Goal: Task Accomplishment & Management: Manage account settings

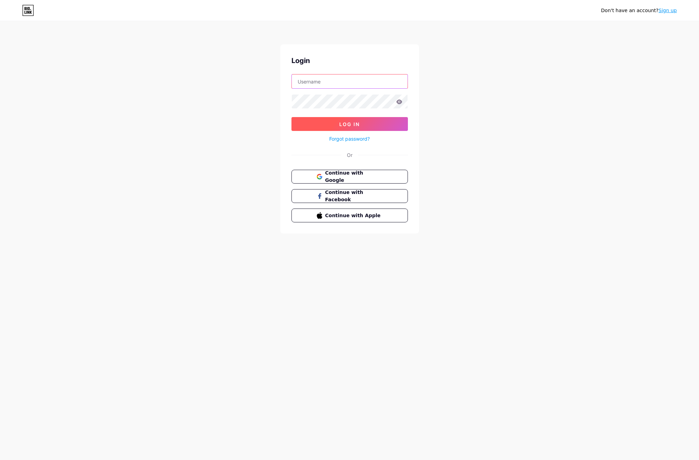
type input "[EMAIL_ADDRESS][DOMAIN_NAME]"
click at [332, 128] on button "Log In" at bounding box center [349, 124] width 116 height 14
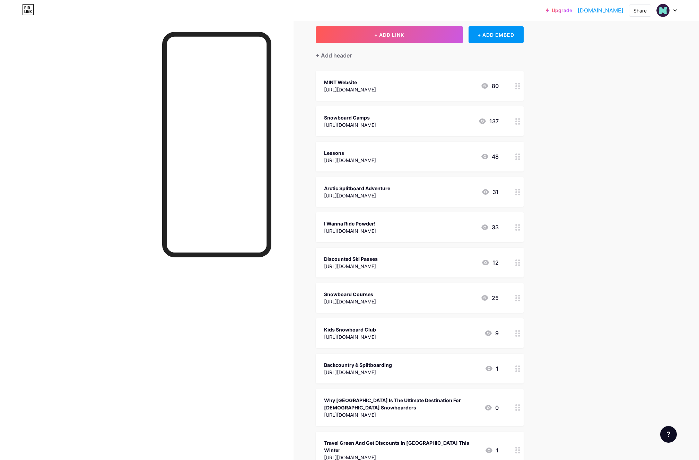
scroll to position [48, 0]
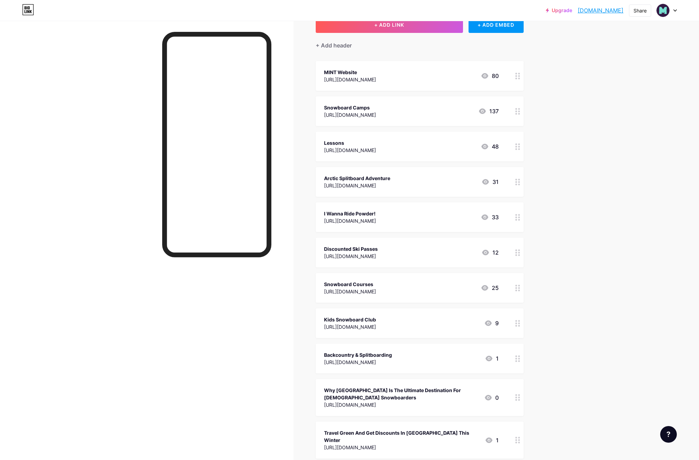
click at [520, 181] on div at bounding box center [518, 182] width 12 height 30
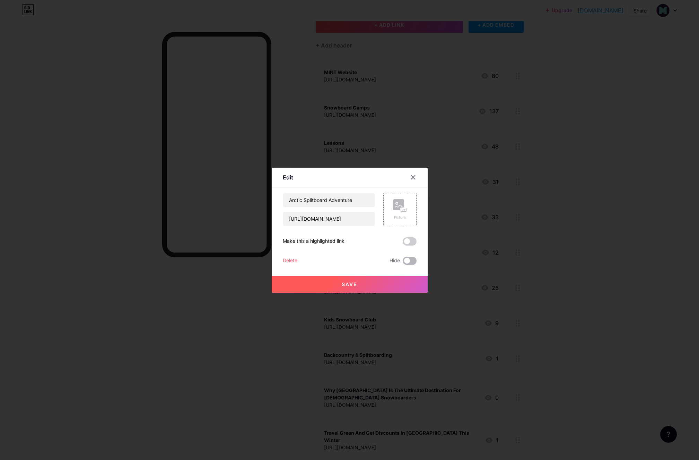
click at [412, 260] on span at bounding box center [409, 261] width 14 height 8
click at [402, 263] on input "checkbox" at bounding box center [402, 263] width 0 height 0
click at [349, 284] on span "Save" at bounding box center [349, 284] width 16 height 6
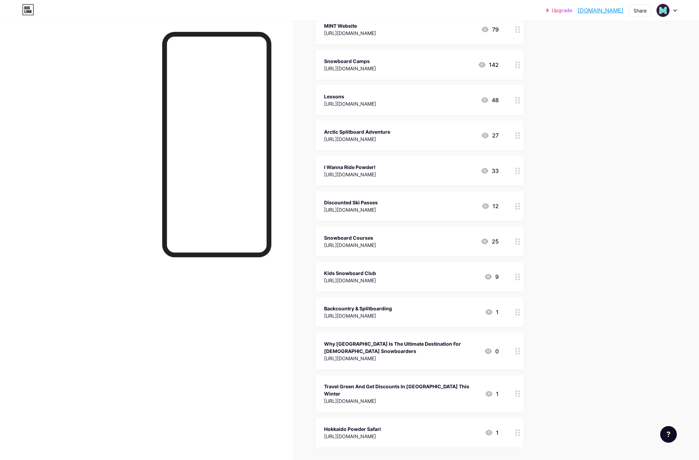
scroll to position [95, 0]
click at [519, 242] on icon at bounding box center [517, 241] width 5 height 7
click at [409, 260] on span at bounding box center [409, 261] width 14 height 8
click at [402, 263] on input "checkbox" at bounding box center [402, 263] width 0 height 0
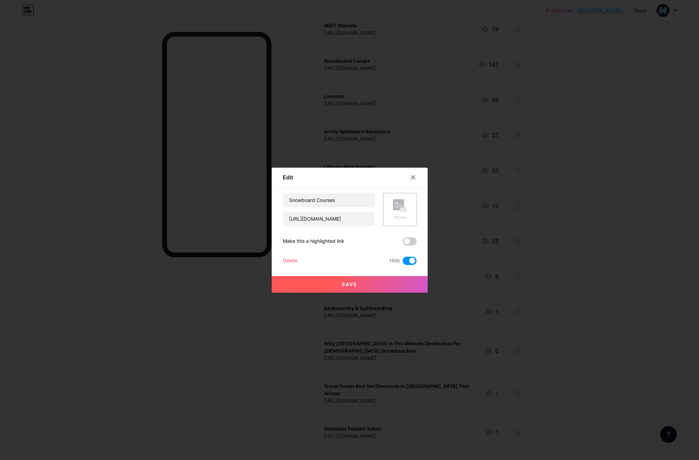
click at [392, 273] on div "Save" at bounding box center [350, 279] width 156 height 28
click at [388, 284] on button "Save" at bounding box center [350, 284] width 156 height 17
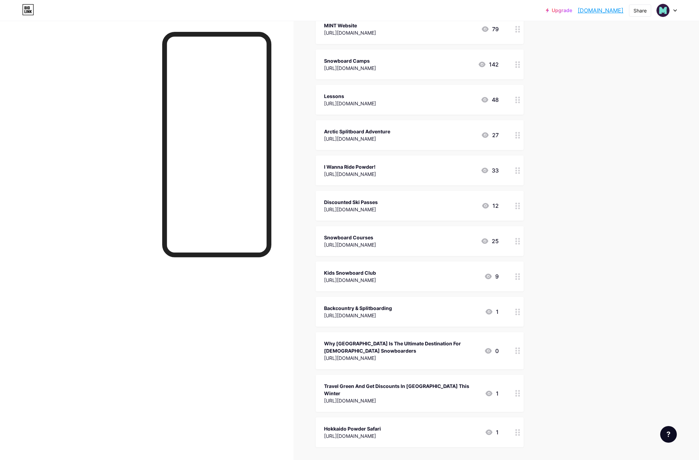
click at [517, 314] on icon at bounding box center [517, 312] width 5 height 7
click at [410, 261] on span at bounding box center [409, 261] width 14 height 8
click at [402, 263] on input "checkbox" at bounding box center [402, 263] width 0 height 0
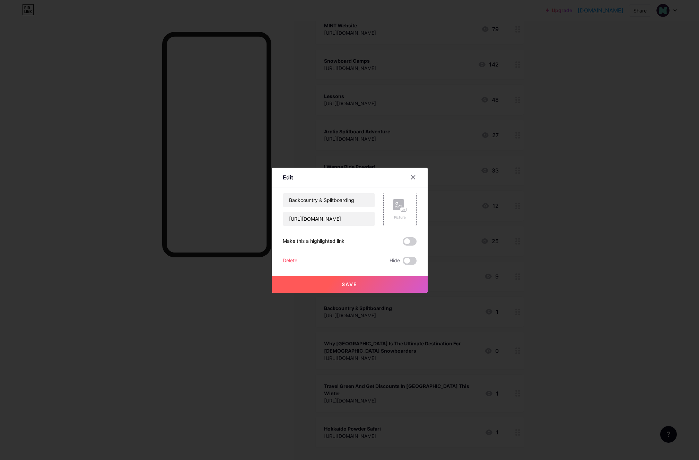
click at [343, 281] on button "Save" at bounding box center [350, 284] width 156 height 17
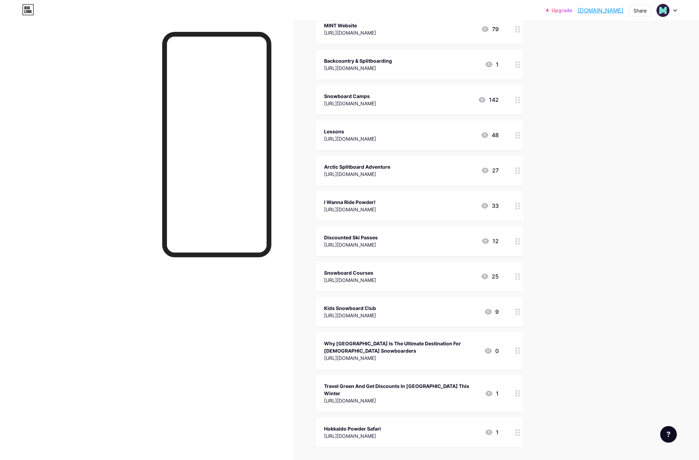
scroll to position [0, 0]
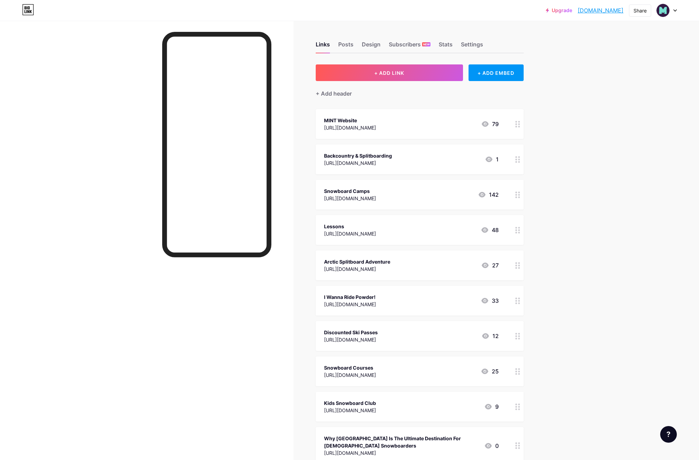
click at [380, 45] on div "Links Posts Design Subscribers NEW Stats Settings" at bounding box center [419, 41] width 208 height 24
click at [377, 45] on div "Design" at bounding box center [371, 46] width 19 height 12
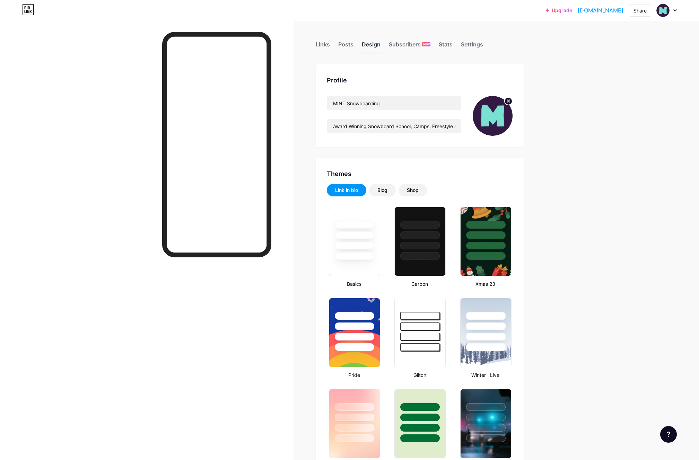
type input "#79e2d3"
type input "#331a42"
type input "#000000"
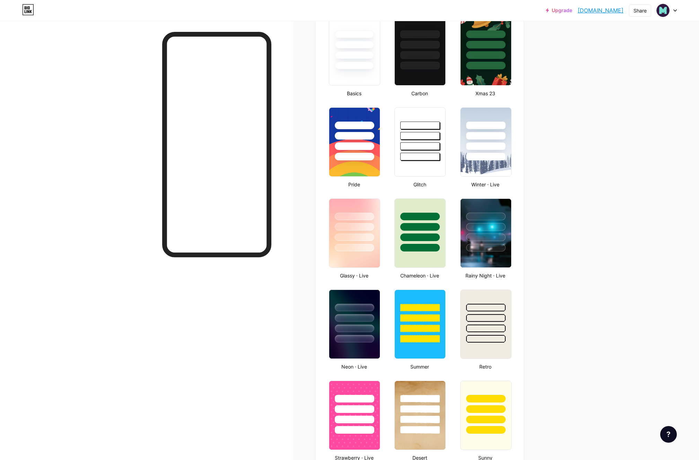
scroll to position [191, 0]
click at [404, 154] on div at bounding box center [419, 156] width 39 height 8
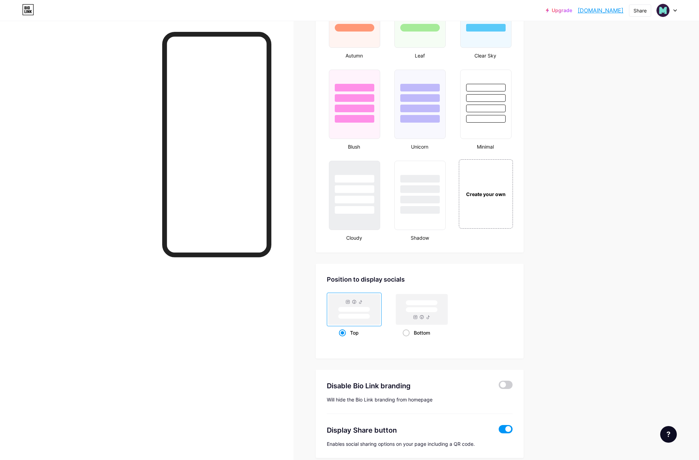
scroll to position [717, 0]
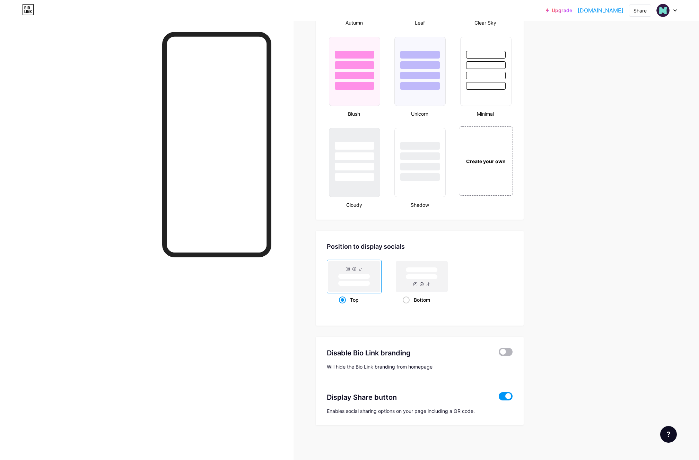
click at [507, 353] on span at bounding box center [505, 352] width 14 height 8
click at [498, 354] on input "checkbox" at bounding box center [498, 354] width 0 height 0
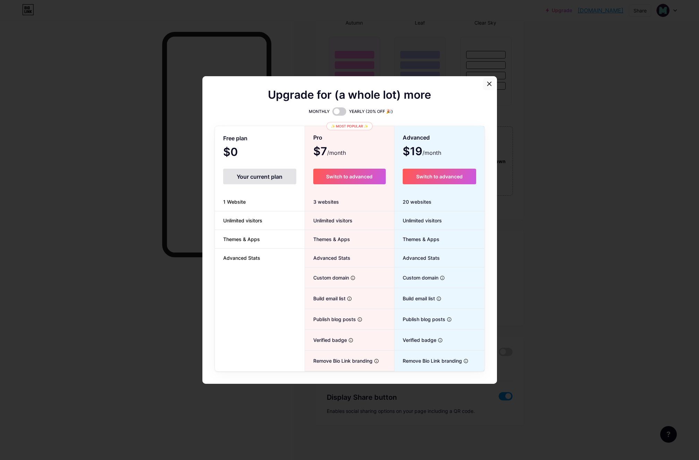
click at [489, 82] on icon at bounding box center [489, 84] width 6 height 6
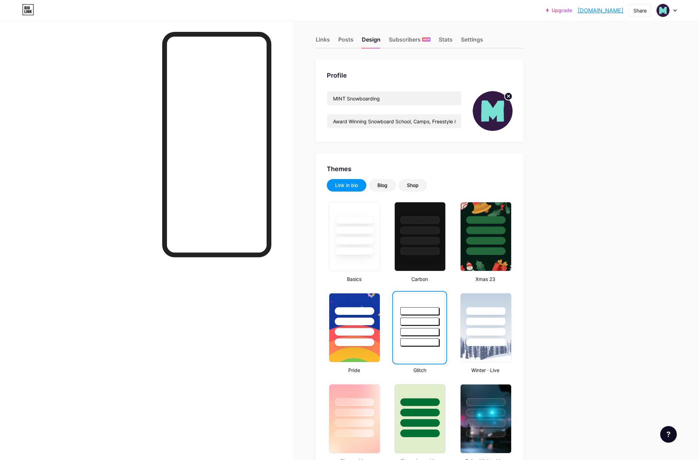
scroll to position [0, 0]
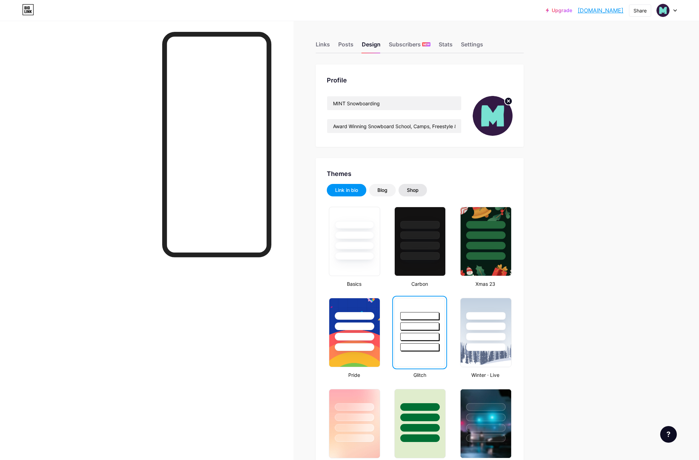
click at [418, 189] on div "Shop" at bounding box center [413, 190] width 12 height 7
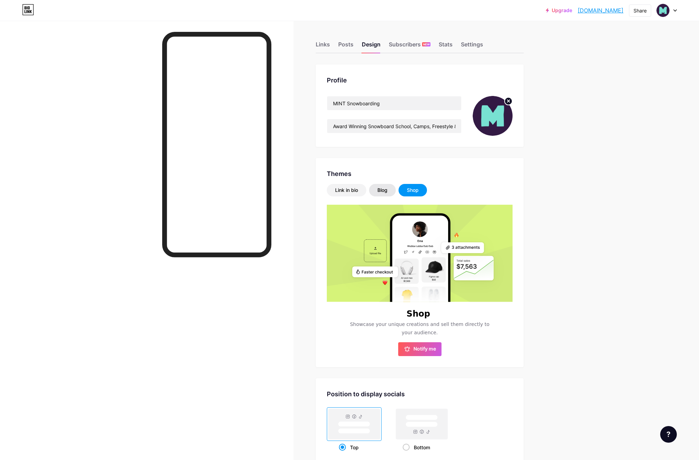
click at [389, 190] on div "Blog" at bounding box center [382, 190] width 27 height 12
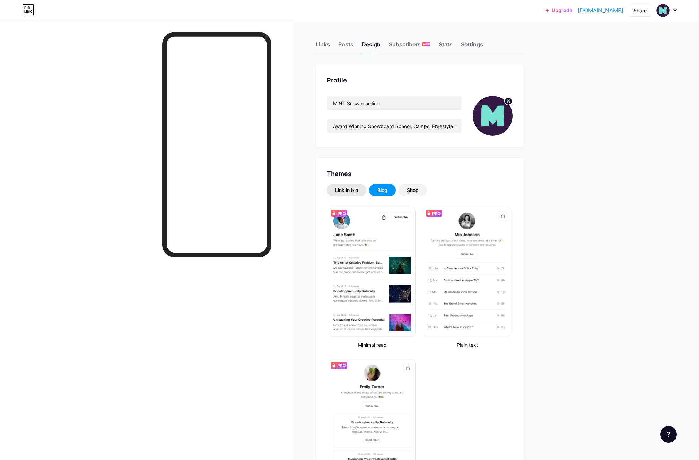
click at [356, 190] on div "Link in bio" at bounding box center [346, 190] width 23 height 7
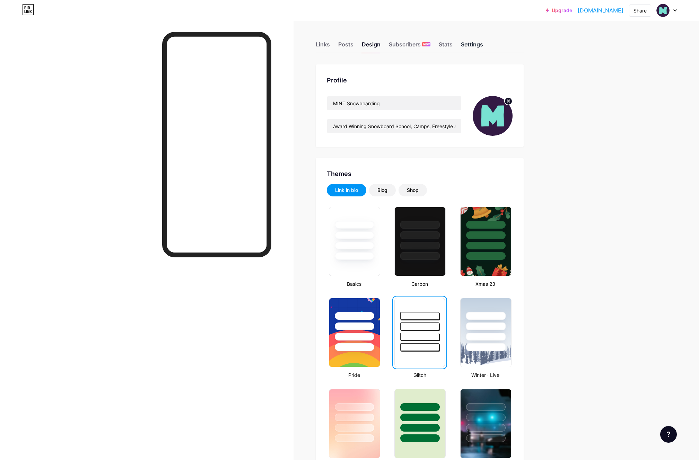
click at [466, 47] on div "Settings" at bounding box center [472, 46] width 22 height 12
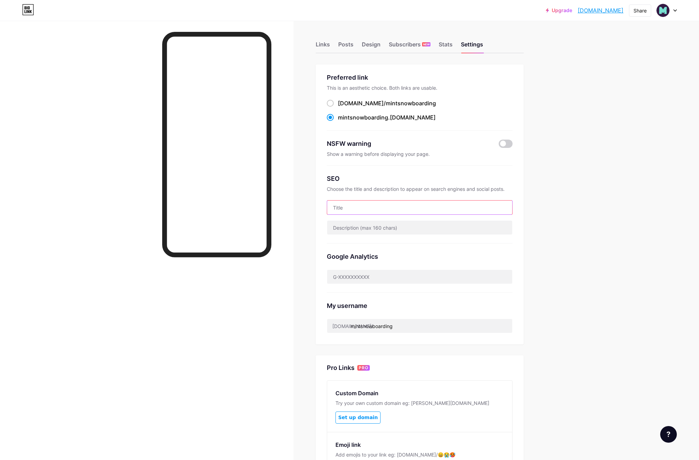
click at [356, 206] on input "text" at bounding box center [419, 208] width 185 height 14
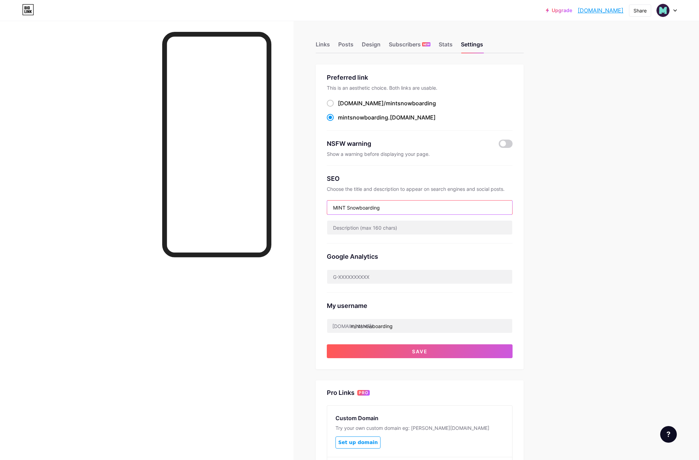
type input "MINT Snowboarding"
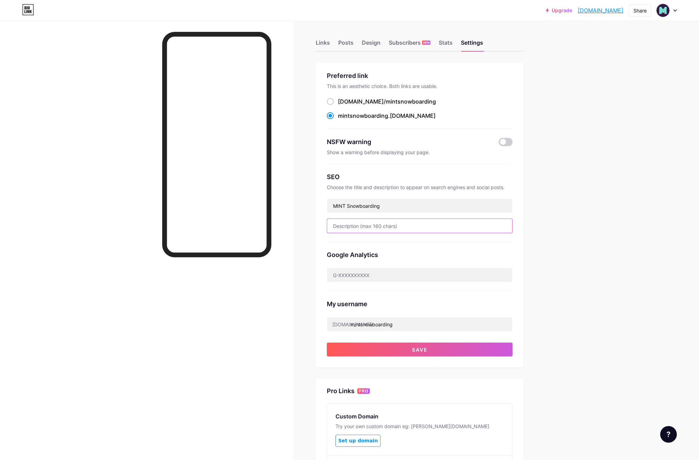
click at [388, 227] on input "text" at bounding box center [419, 226] width 185 height 14
paste input "Award Winning Snowboard School, Camps, Freestyle & Backcountry Guiding."
type input "Award Winning Snowboard School, Camps, Freestyle & Backcountry Guiding. Establi…"
click at [550, 199] on div "Links Posts Design Subscribers NEW Stats Settings Preferred link This is an aes…" at bounding box center [276, 292] width 552 height 546
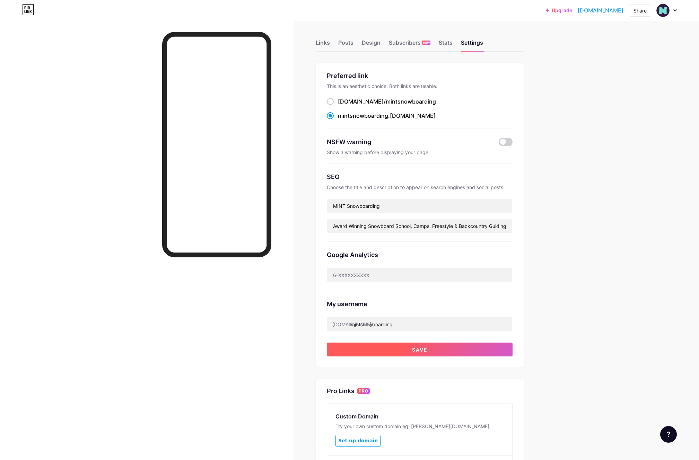
click at [453, 347] on button "Save" at bounding box center [420, 350] width 186 height 14
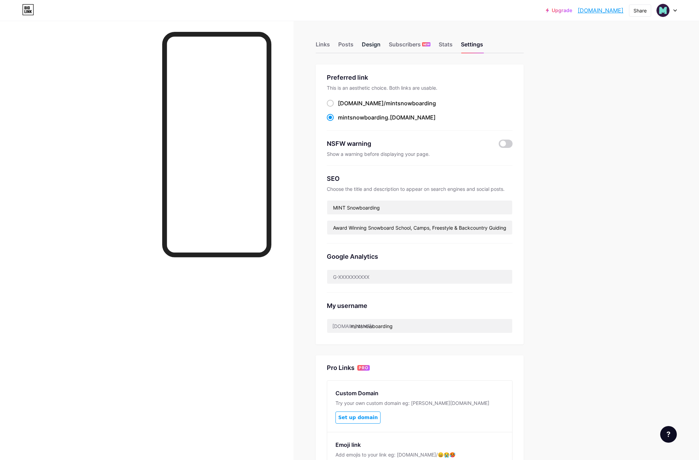
click at [371, 44] on div "Design" at bounding box center [371, 46] width 19 height 12
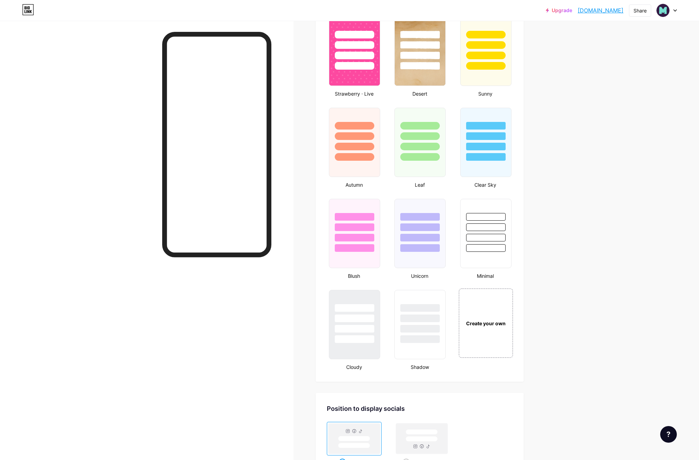
scroll to position [556, 0]
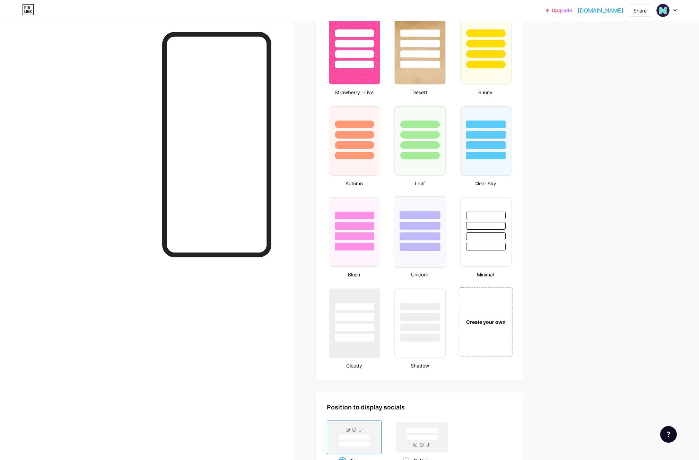
click at [432, 213] on div at bounding box center [420, 215] width 41 height 8
click at [485, 292] on div "Create your own" at bounding box center [485, 321] width 56 height 71
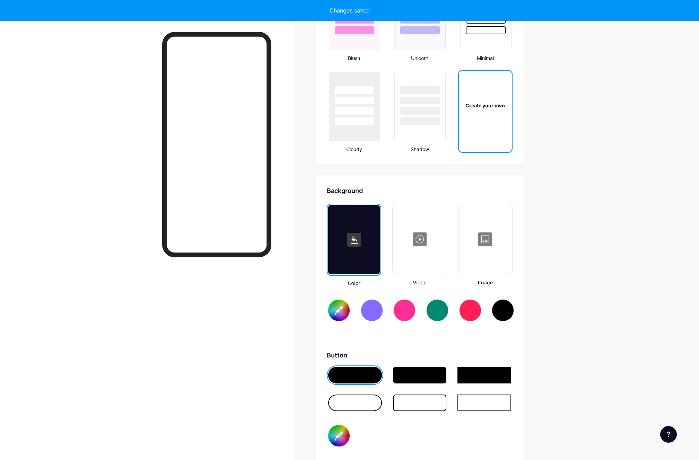
type input "#ffffff"
type input "#000000"
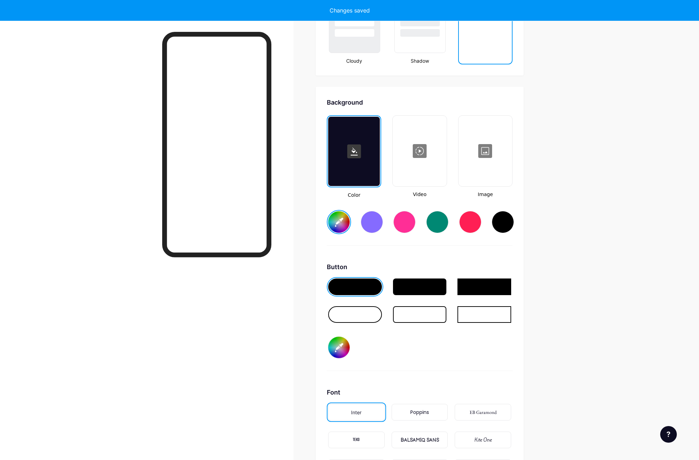
scroll to position [919, 0]
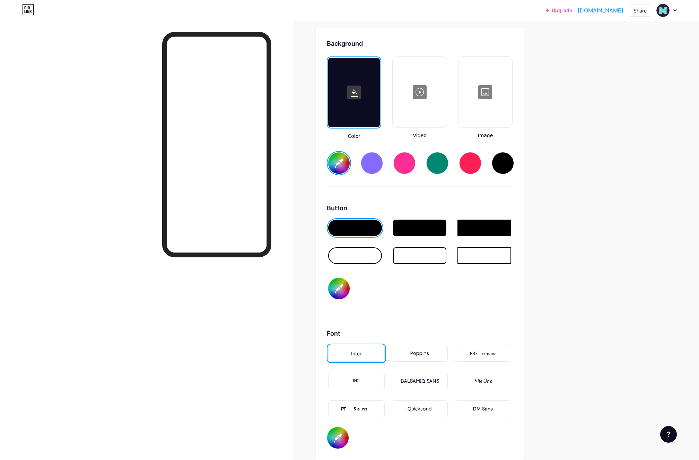
click at [483, 256] on div at bounding box center [484, 255] width 54 height 17
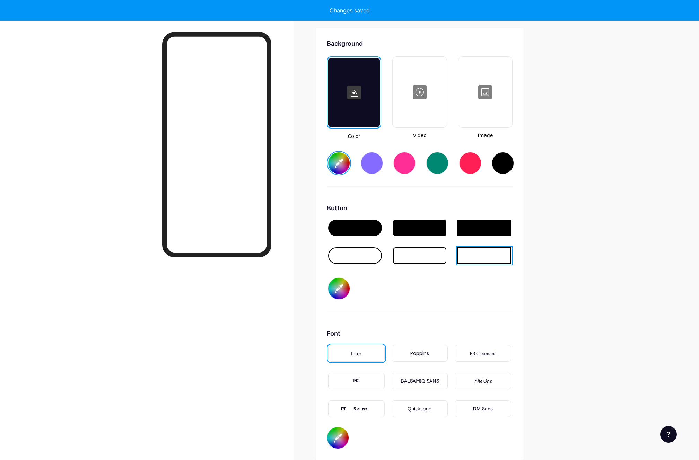
type input "#ffffff"
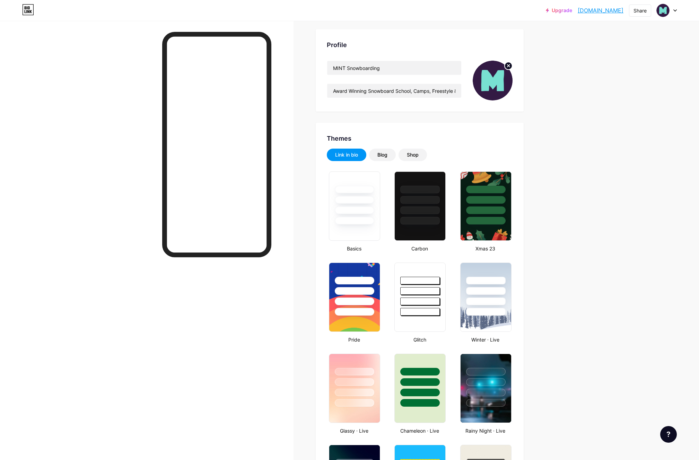
scroll to position [0, 0]
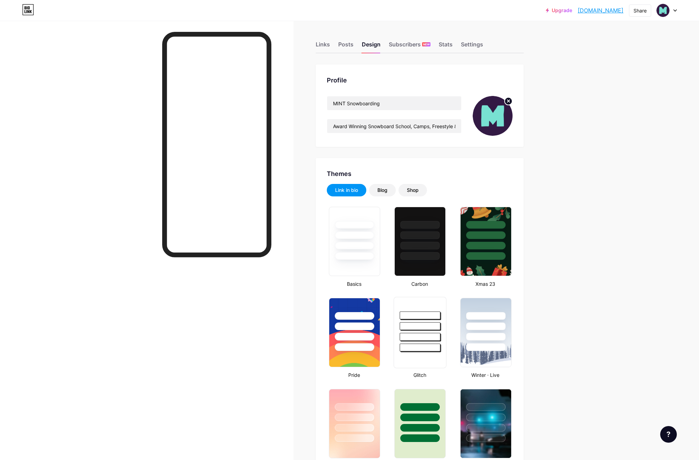
click at [429, 327] on div at bounding box center [420, 326] width 41 height 8
click at [665, 11] on img at bounding box center [662, 10] width 11 height 11
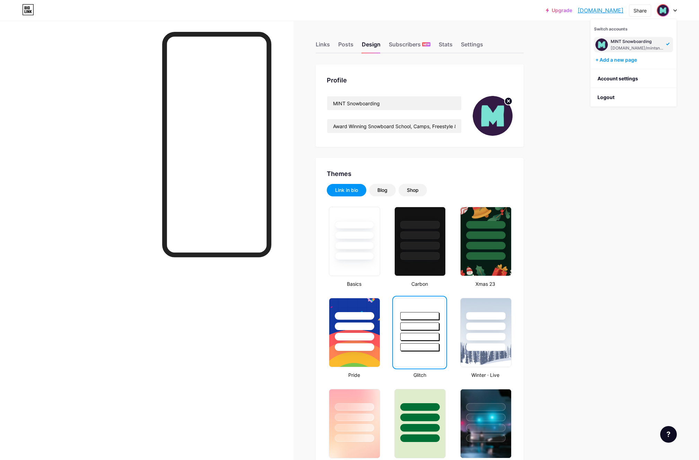
click at [321, 47] on div "Links" at bounding box center [322, 46] width 14 height 12
